Goal: Information Seeking & Learning: Learn about a topic

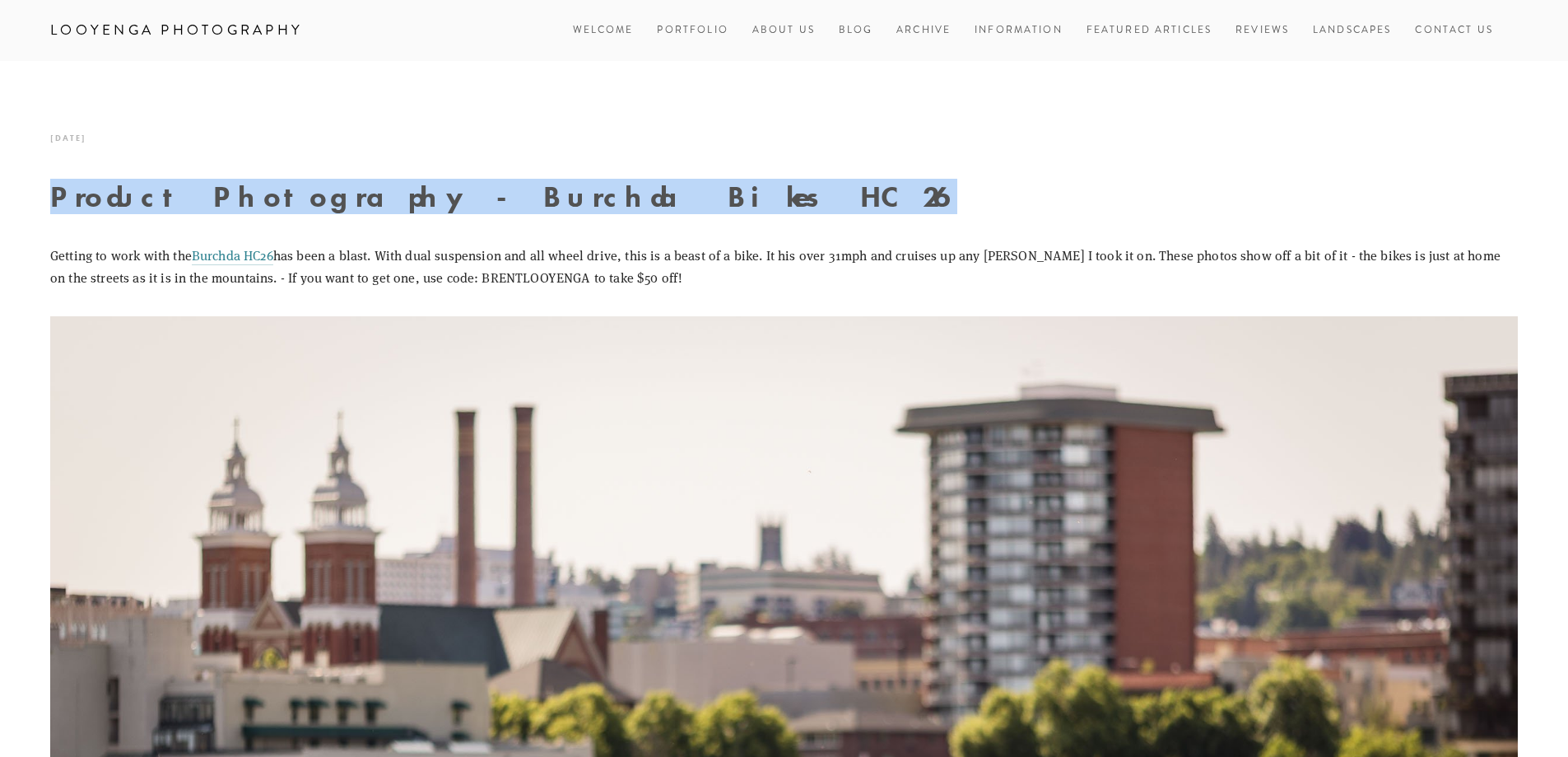
click at [599, 156] on div at bounding box center [599, 156] width 0 height 0
click at [713, 200] on h1 "Product Photography - Burchda Bikes HC26" at bounding box center [784, 196] width 1468 height 29
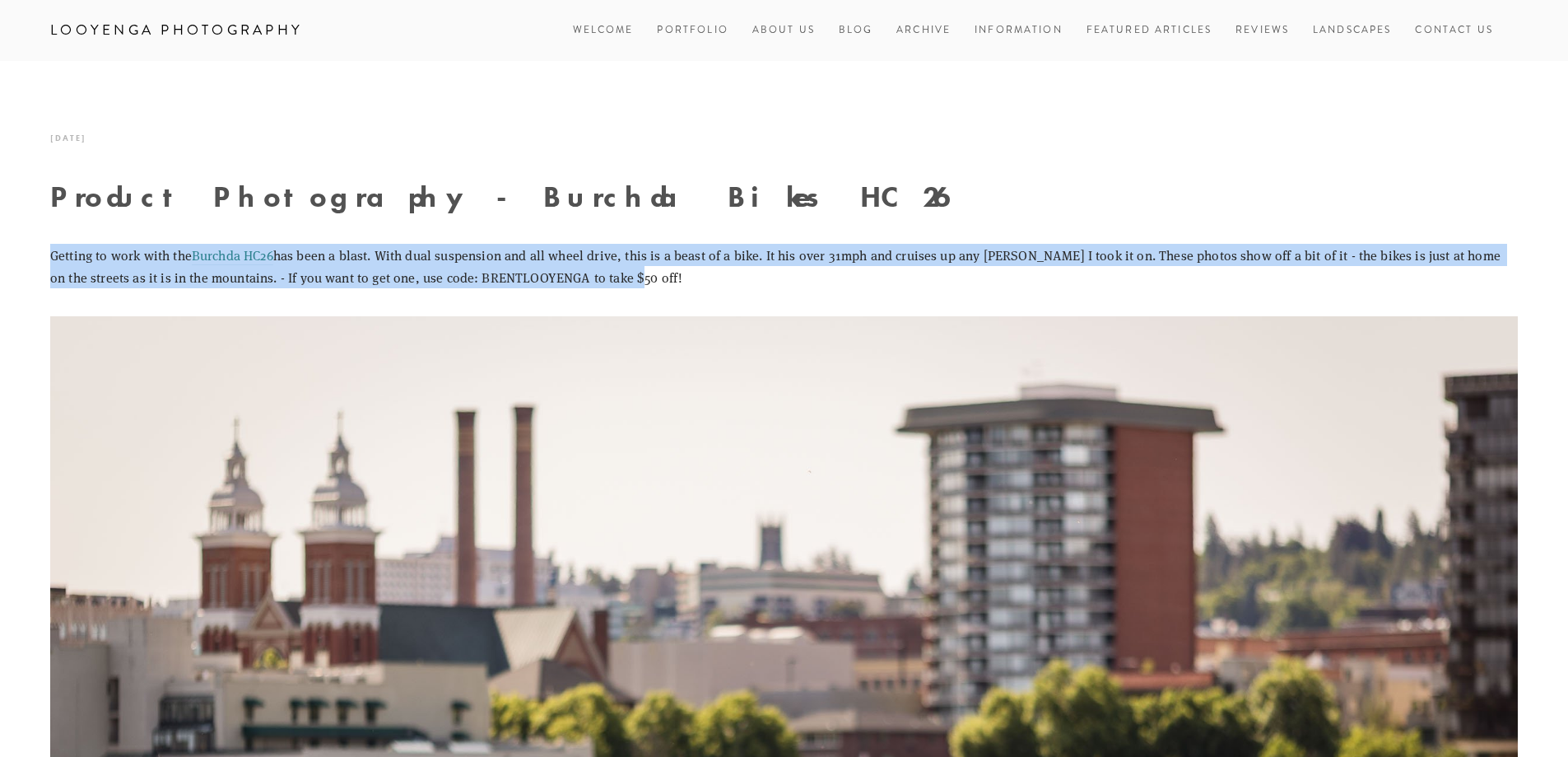
drag, startPoint x: 48, startPoint y: 257, endPoint x: 666, endPoint y: 275, distance: 618.3
click at [666, 275] on div "Getting to work with the Burchda HC26 has been a blast. With dual suspension an…" at bounding box center [784, 273] width 1496 height 58
click at [640, 291] on div "Getting to work with the Burchda HC26 has been a blast. With dual suspension an…" at bounding box center [784, 273] width 1496 height 58
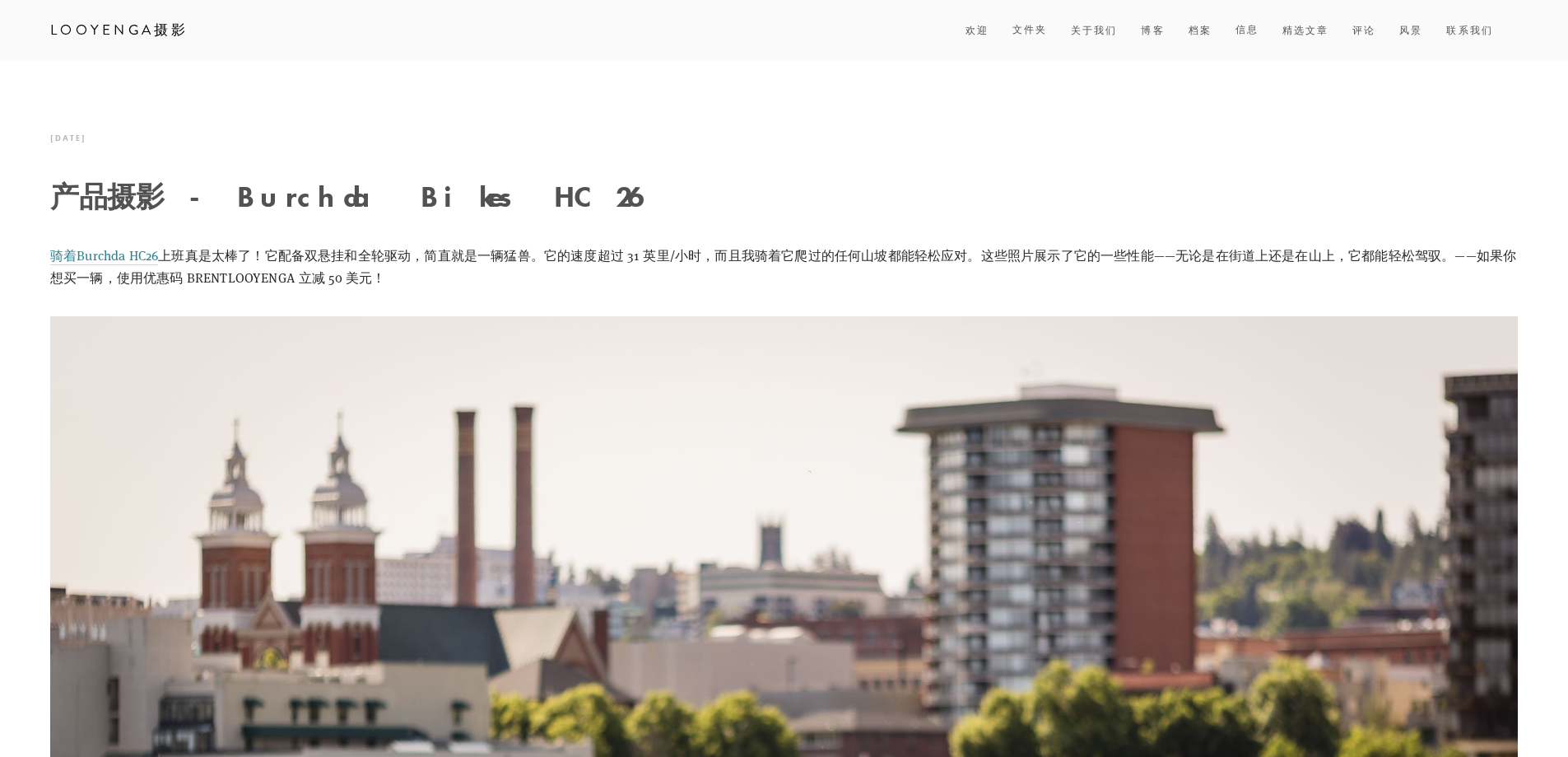
click at [141, 27] on font "Looyenga摄影" at bounding box center [119, 30] width 139 height 20
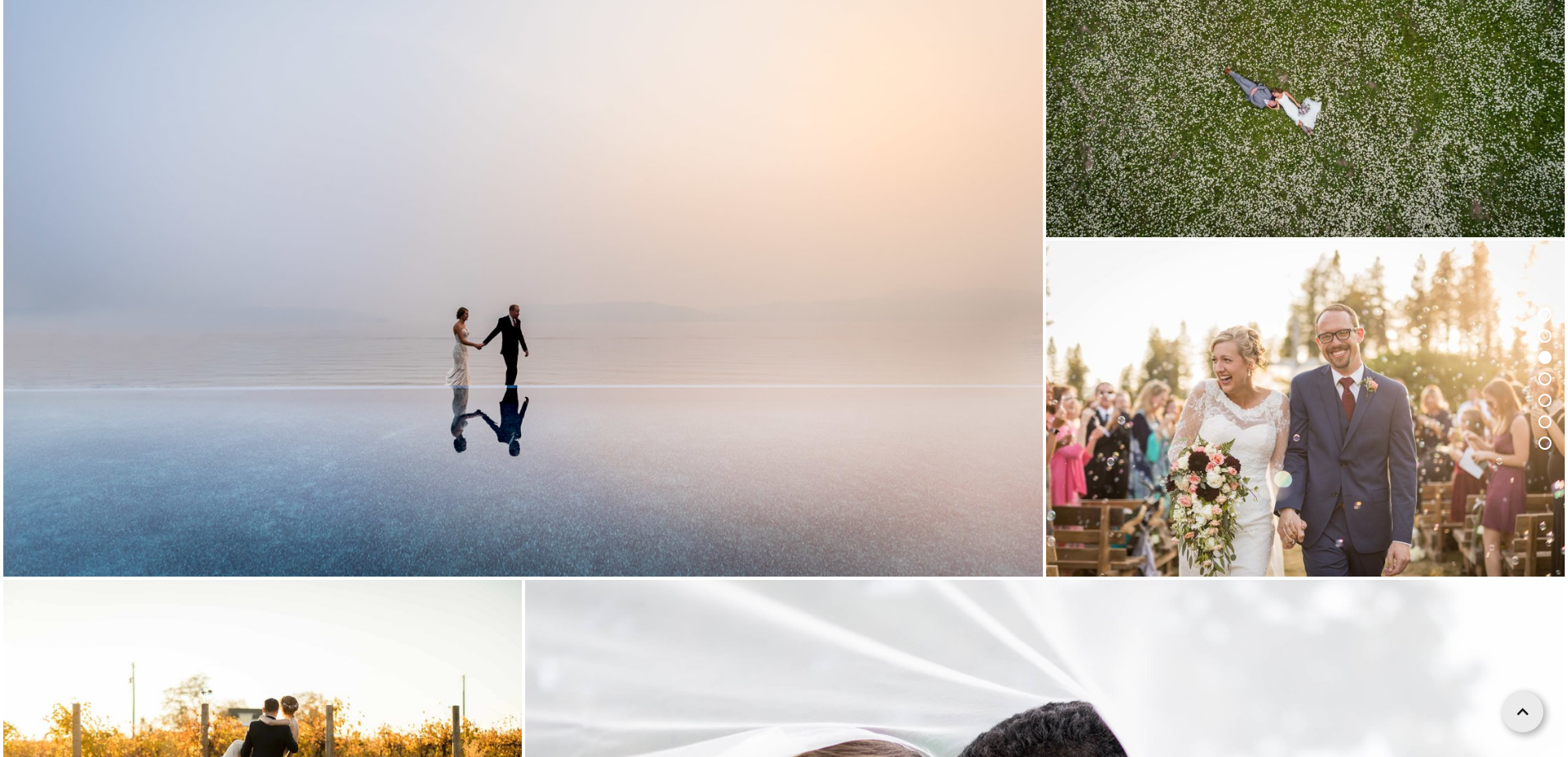
scroll to position [1482, 0]
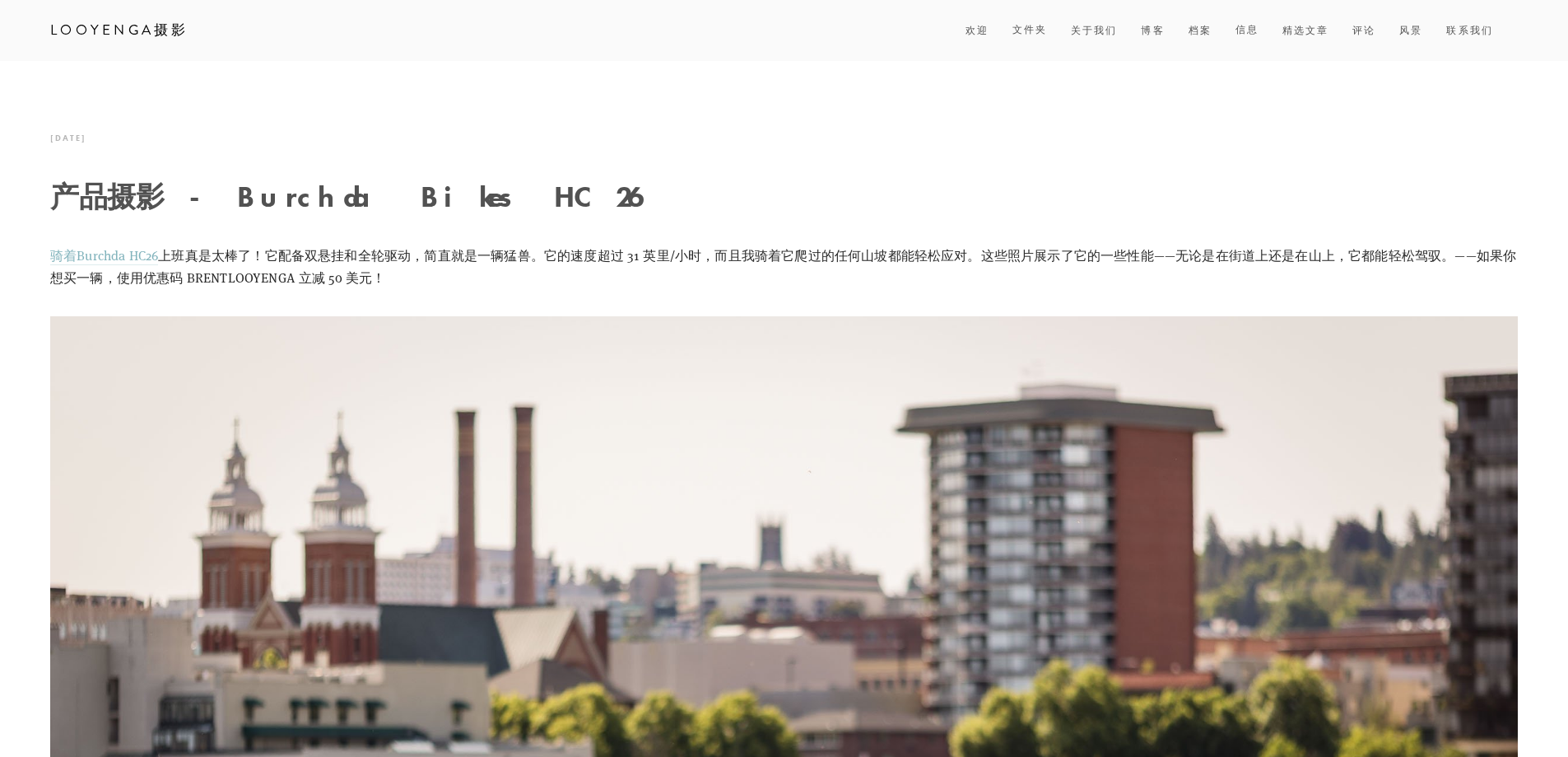
click at [132, 249] on font "骑着Burchda HC26" at bounding box center [104, 255] width 108 height 17
